Goal: Task Accomplishment & Management: Manage account settings

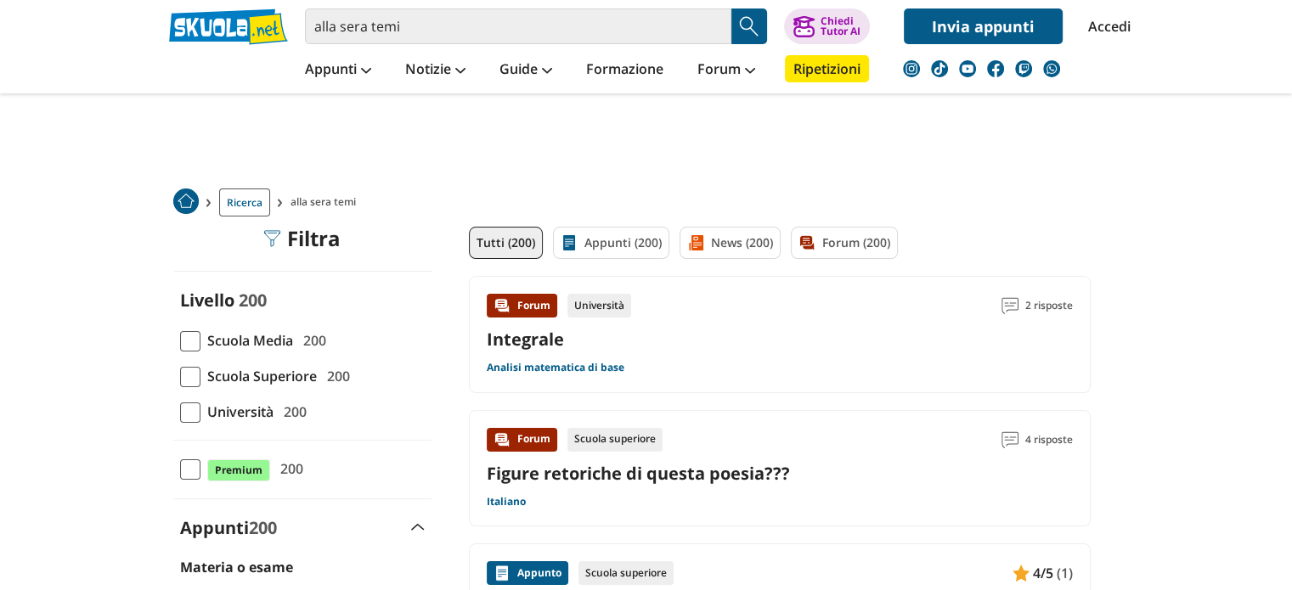
click at [1090, 26] on link "Accedi" at bounding box center [1106, 26] width 36 height 36
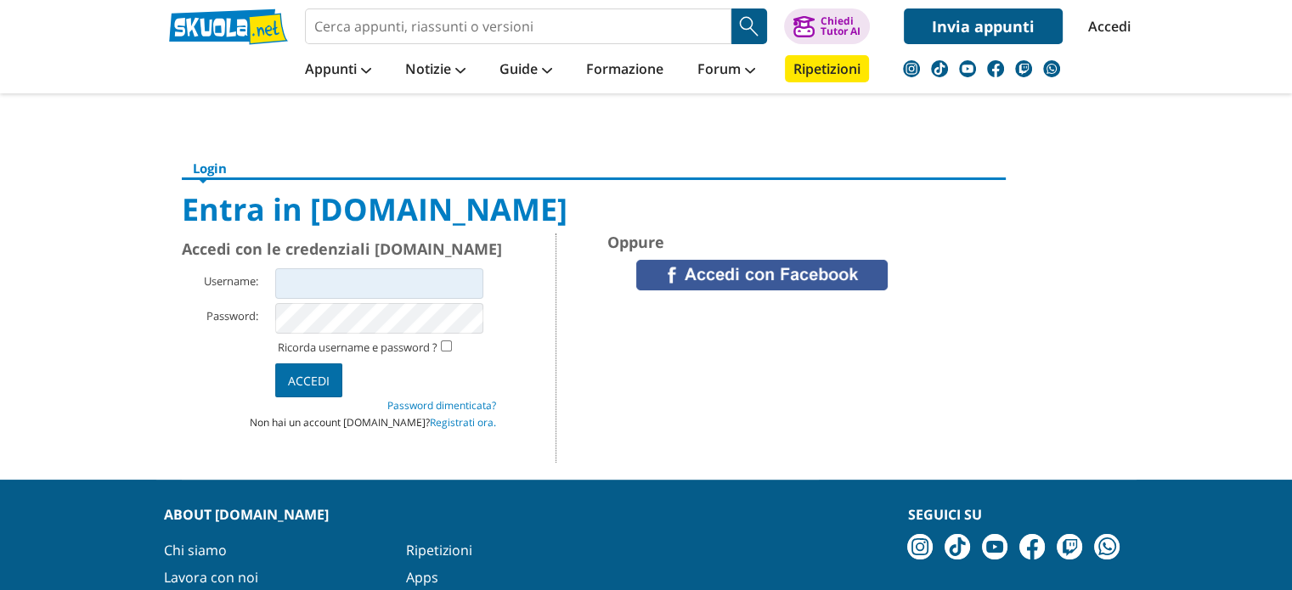
type input "inchino2002"
click at [314, 383] on input "Accedi" at bounding box center [308, 381] width 67 height 34
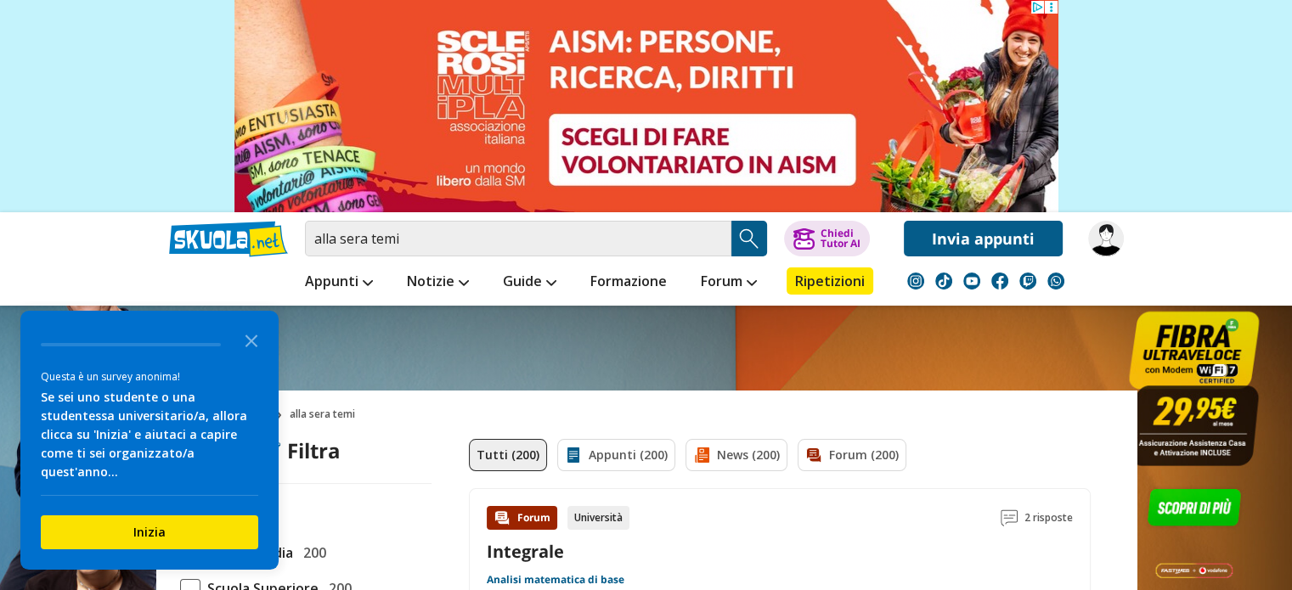
click at [1113, 240] on img at bounding box center [1106, 239] width 36 height 36
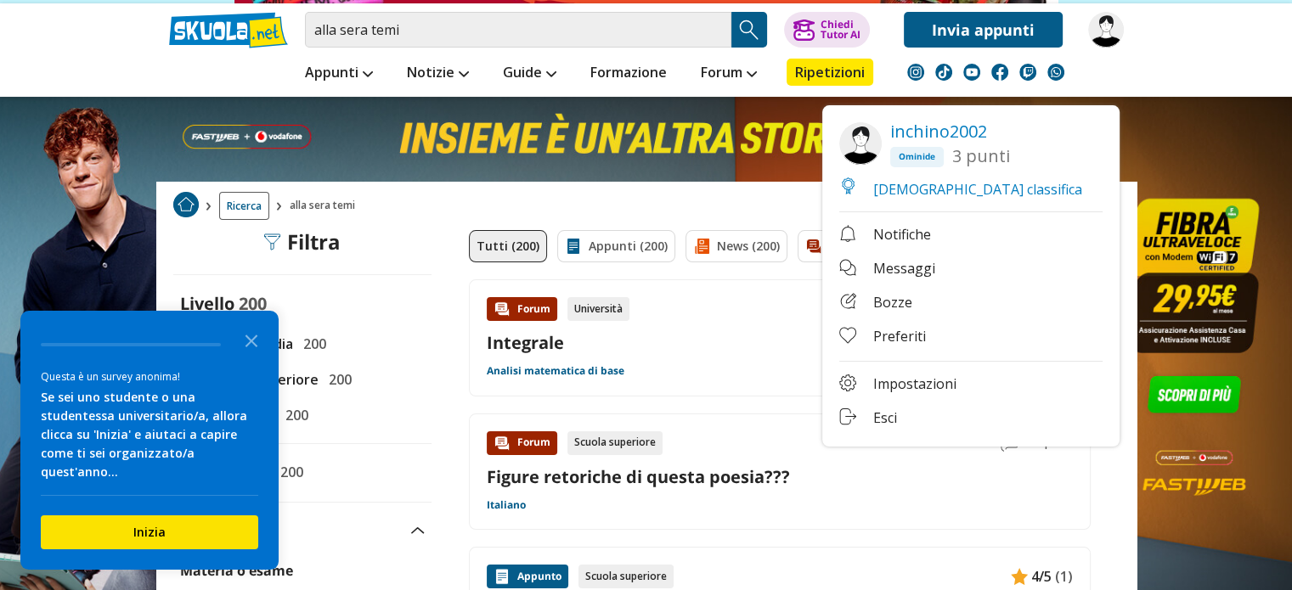
scroll to position [212, 0]
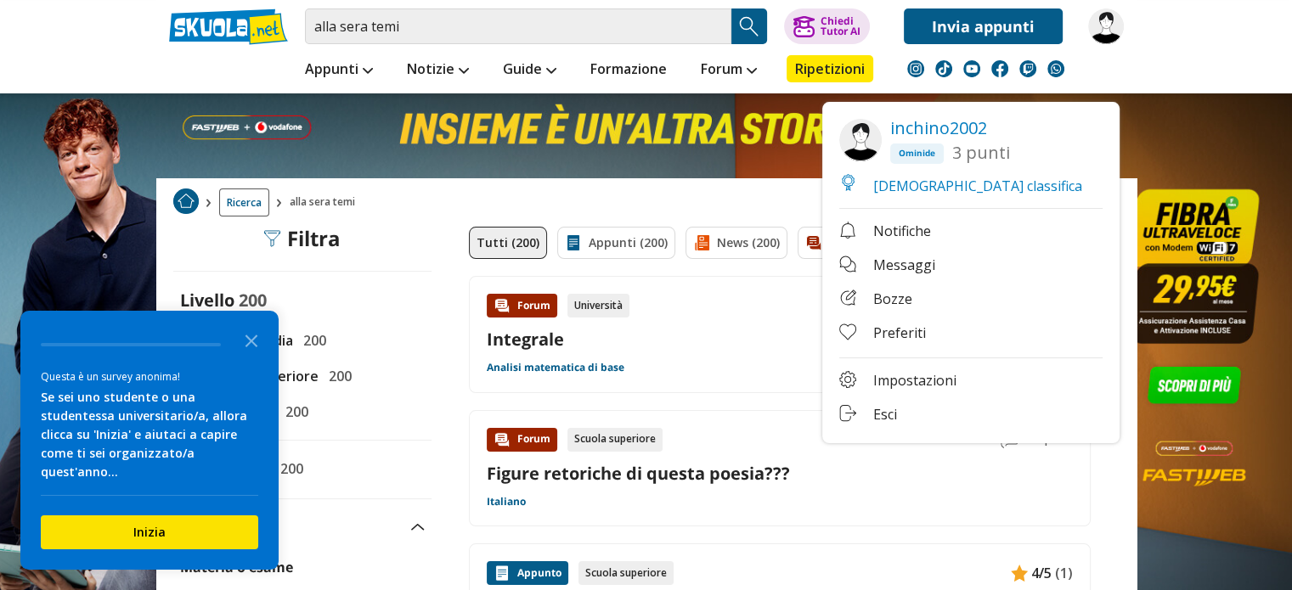
click at [887, 384] on link "Impostazioni" at bounding box center [970, 381] width 263 height 21
